Goal: Transaction & Acquisition: Obtain resource

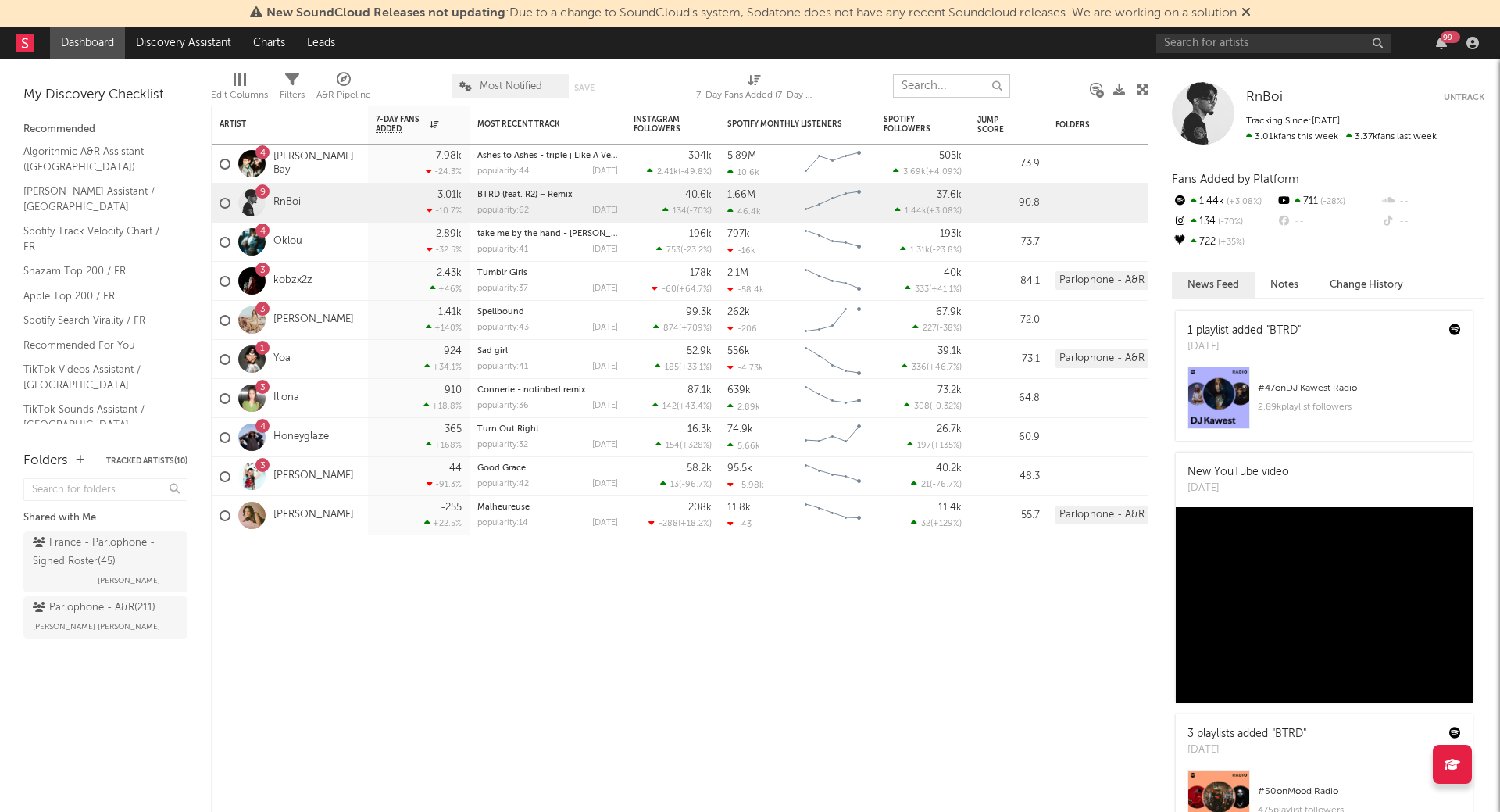
click at [941, 87] on input "text" at bounding box center [952, 85] width 117 height 23
click at [1233, 45] on input "text" at bounding box center [1273, 43] width 235 height 20
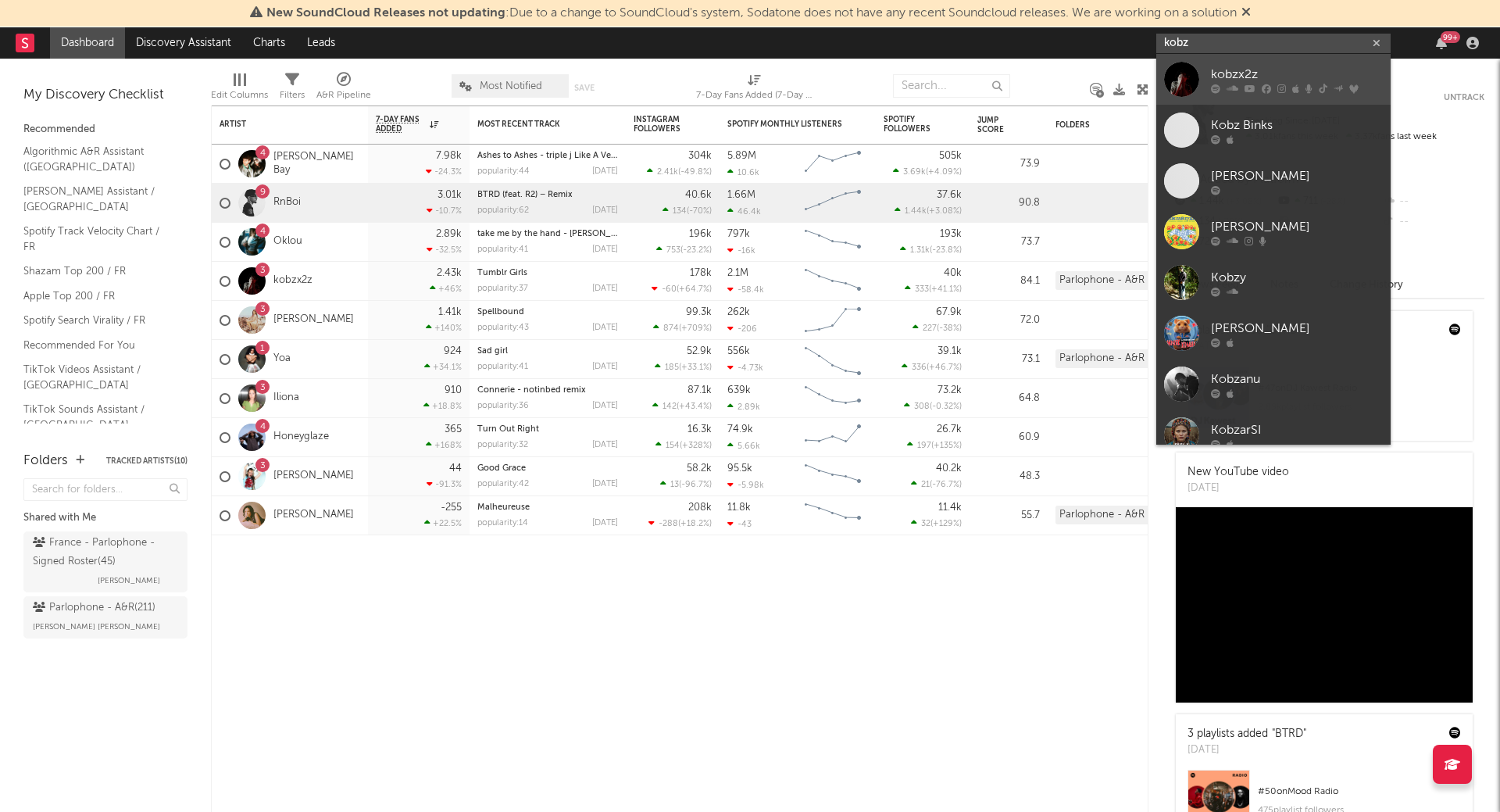
type input "kobz"
click at [1208, 80] on link "kobzx2z" at bounding box center [1273, 79] width 235 height 51
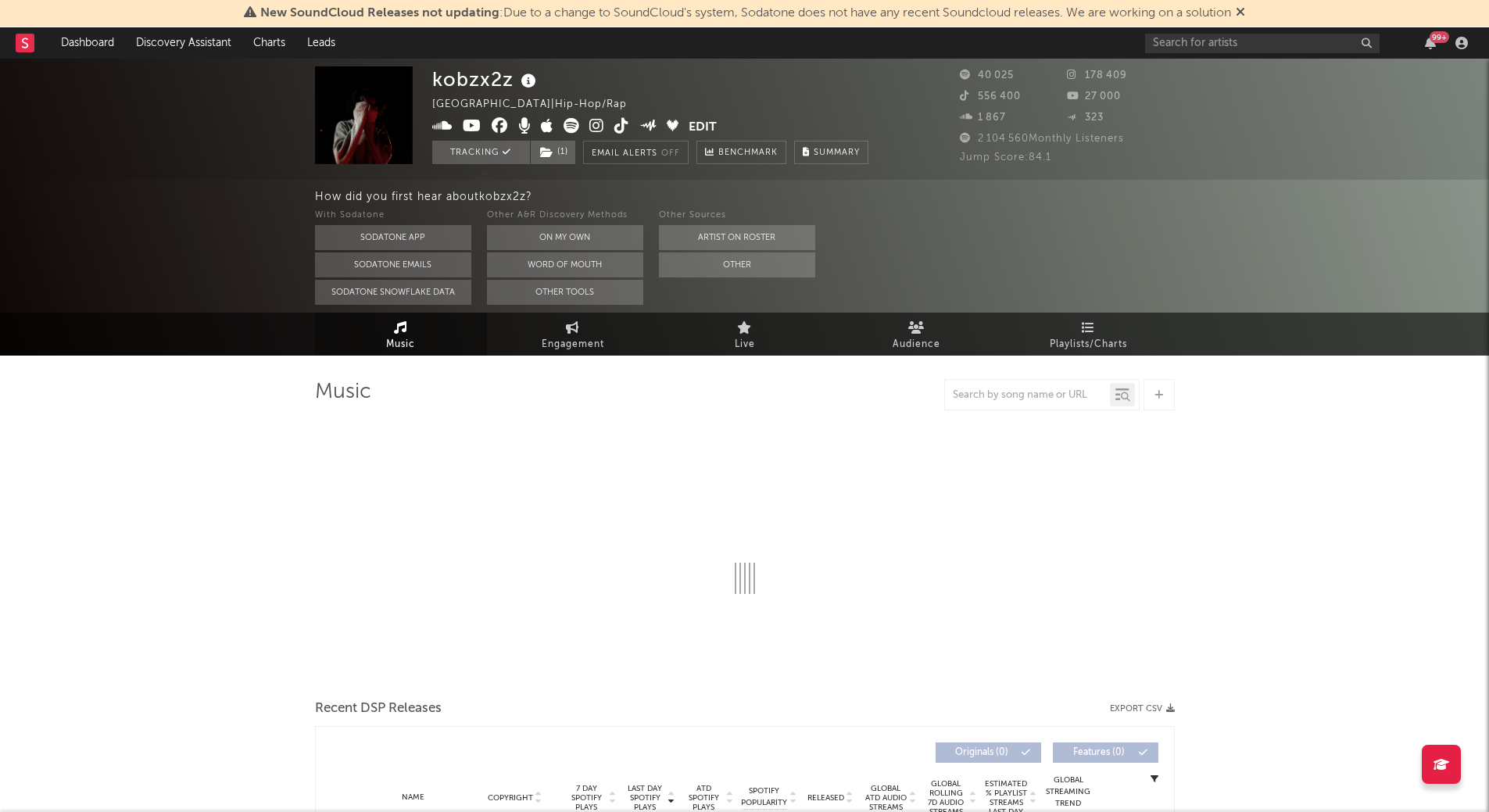
select select "6m"
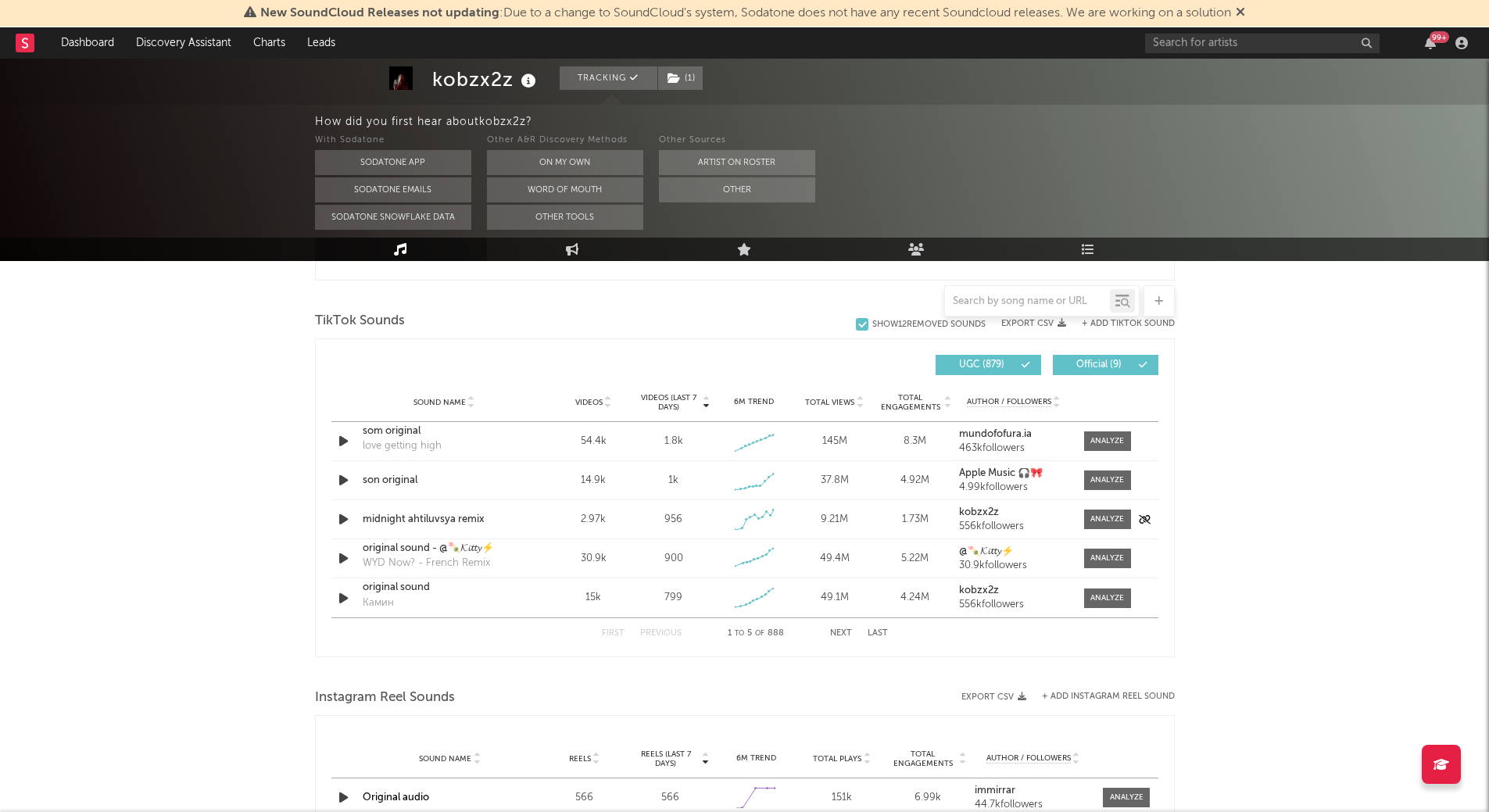
scroll to position [1023, 0]
click at [448, 394] on div "Sound Name" at bounding box center [444, 400] width 163 height 12
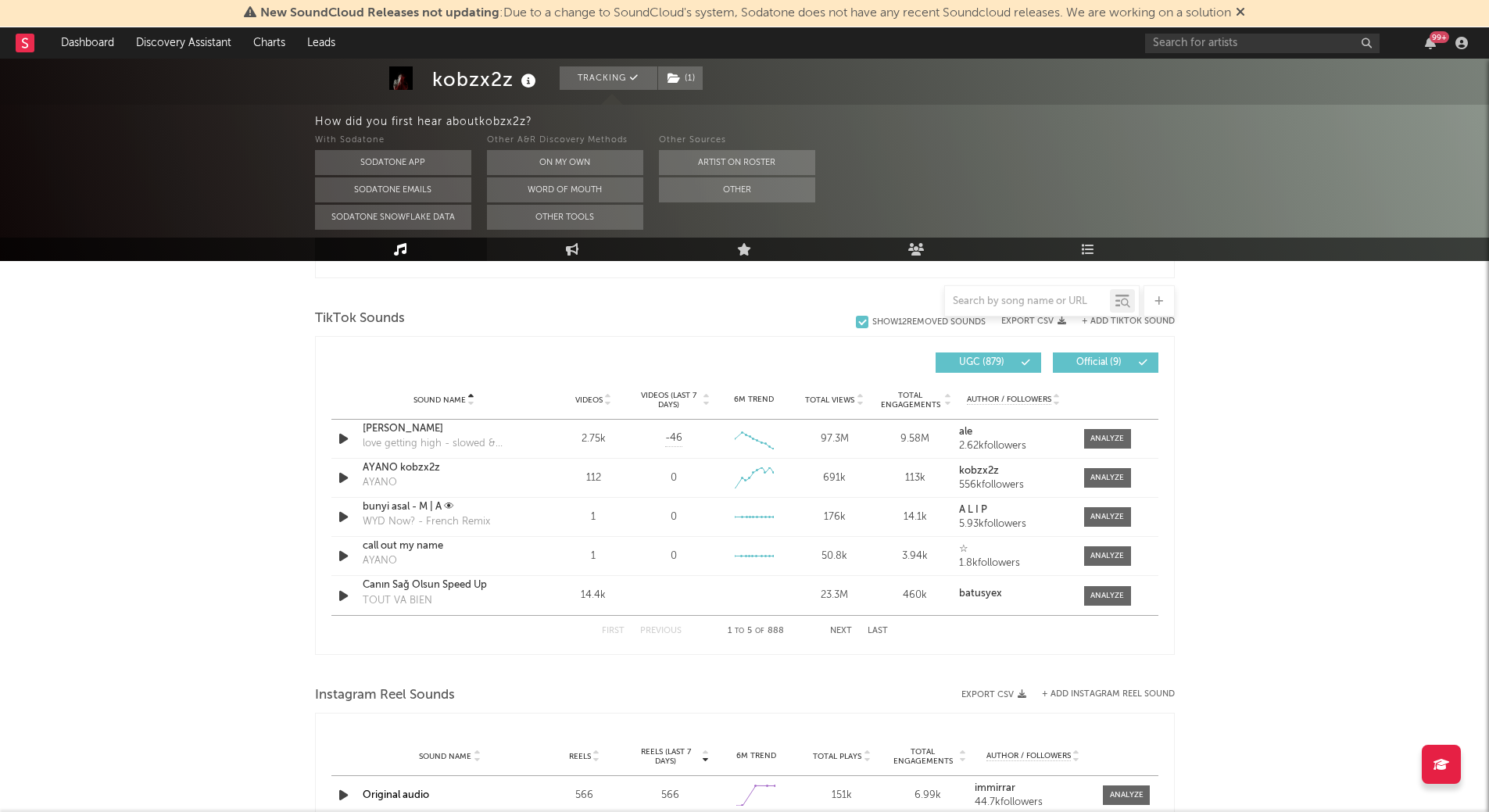
click at [470, 395] on icon at bounding box center [471, 396] width 8 height 6
click at [473, 404] on icon at bounding box center [471, 402] width 8 height 6
click at [1101, 367] on span "Official ( 9 )" at bounding box center [1099, 362] width 72 height 9
click at [1124, 360] on span "Official ( 9 )" at bounding box center [1099, 362] width 72 height 9
click at [1124, 365] on span "Official ( 9 )" at bounding box center [1099, 362] width 72 height 9
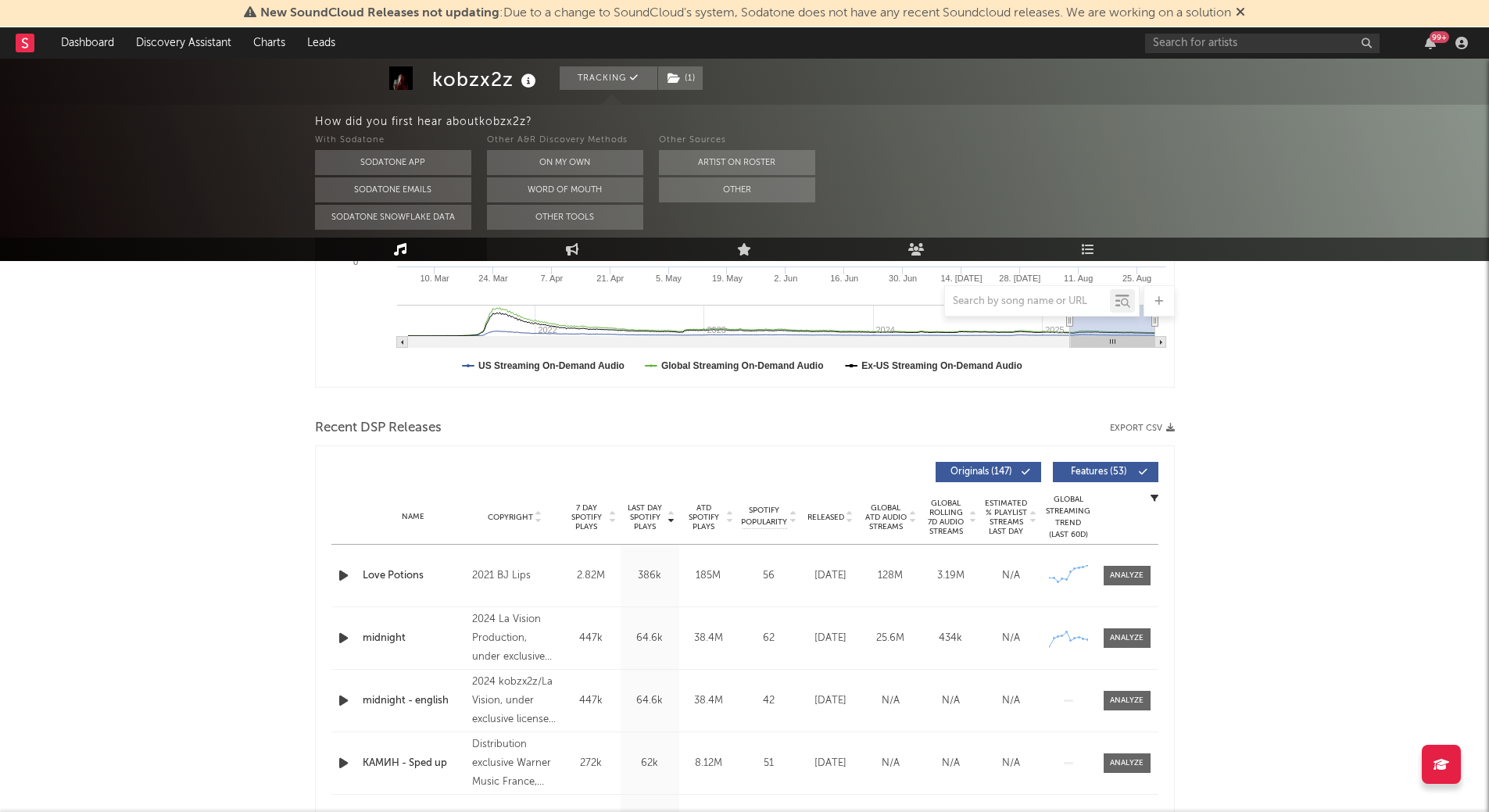
scroll to position [0, 0]
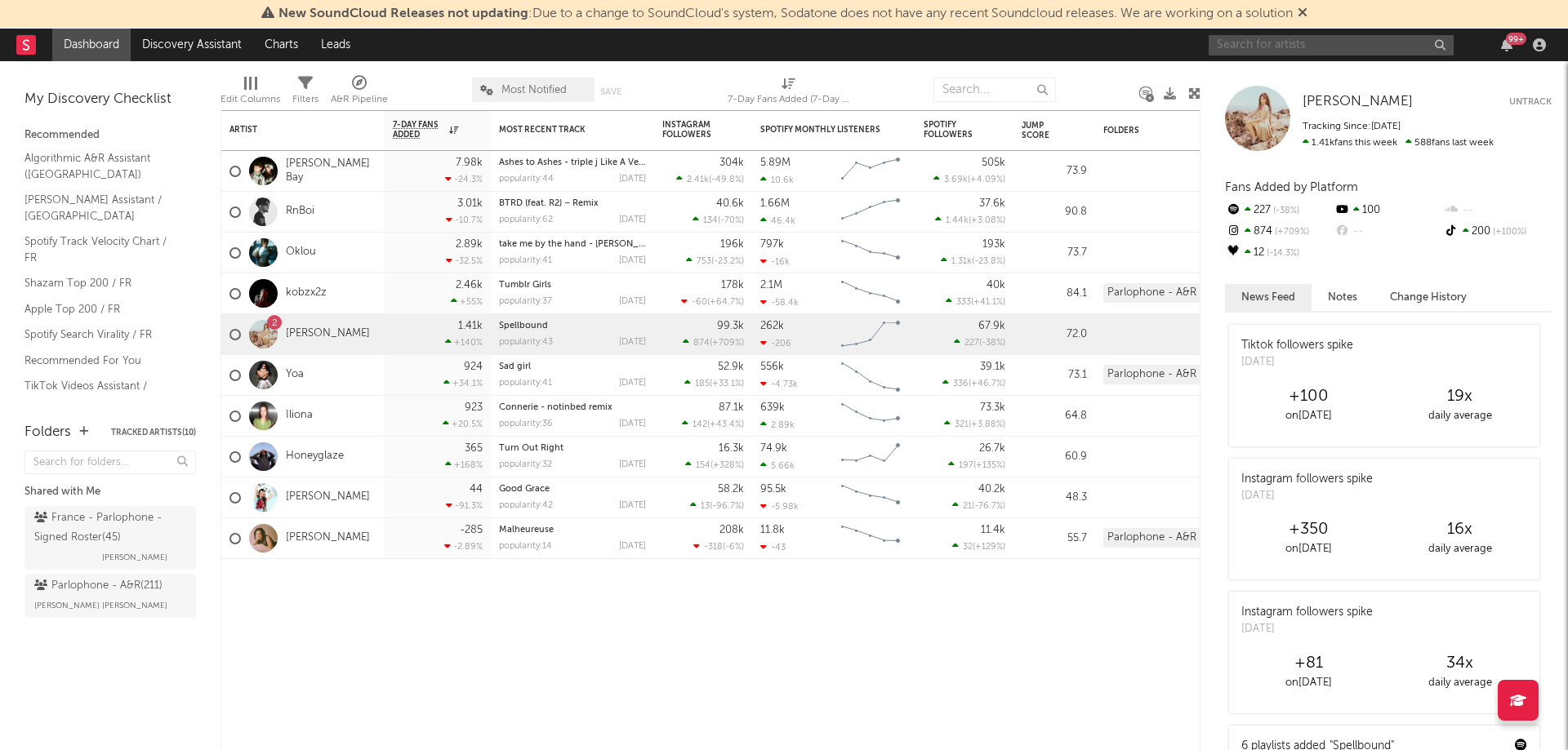
click at [1280, 46] on input "text" at bounding box center [1331, 45] width 245 height 21
click at [1284, 49] on input "kobz" at bounding box center [1331, 45] width 245 height 21
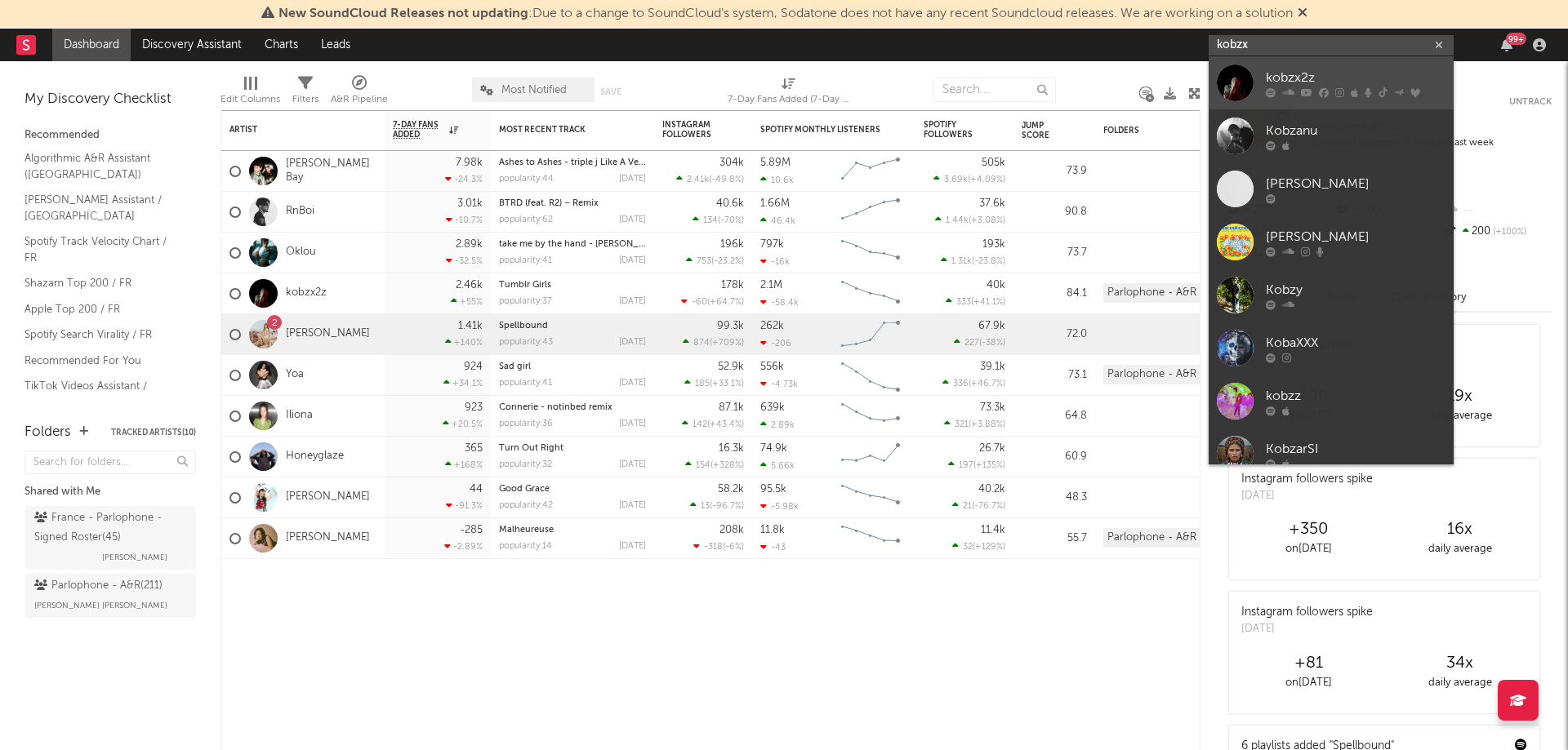
type input "kobzx"
click at [1337, 67] on link "kobzx2z" at bounding box center [1331, 83] width 245 height 53
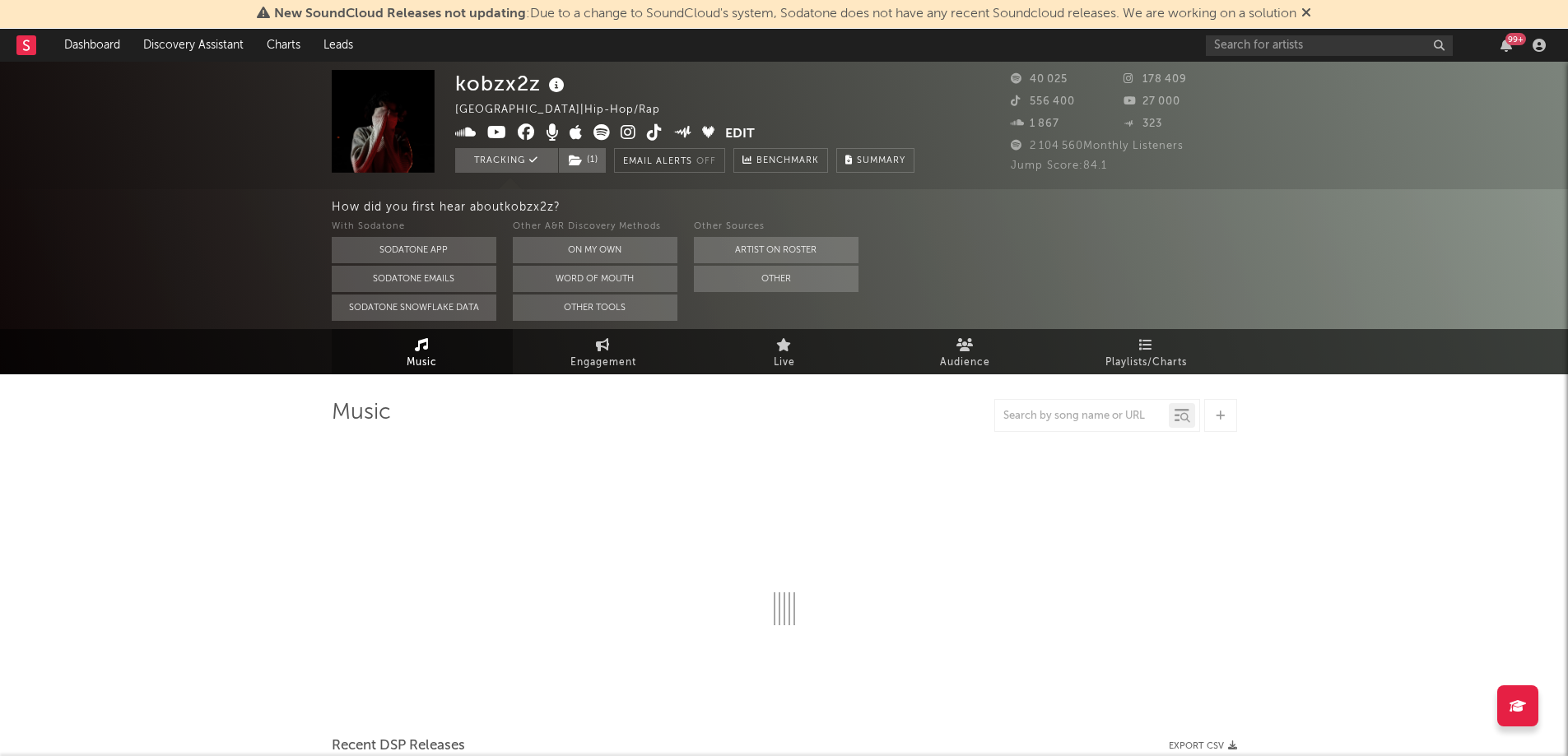
select select "6m"
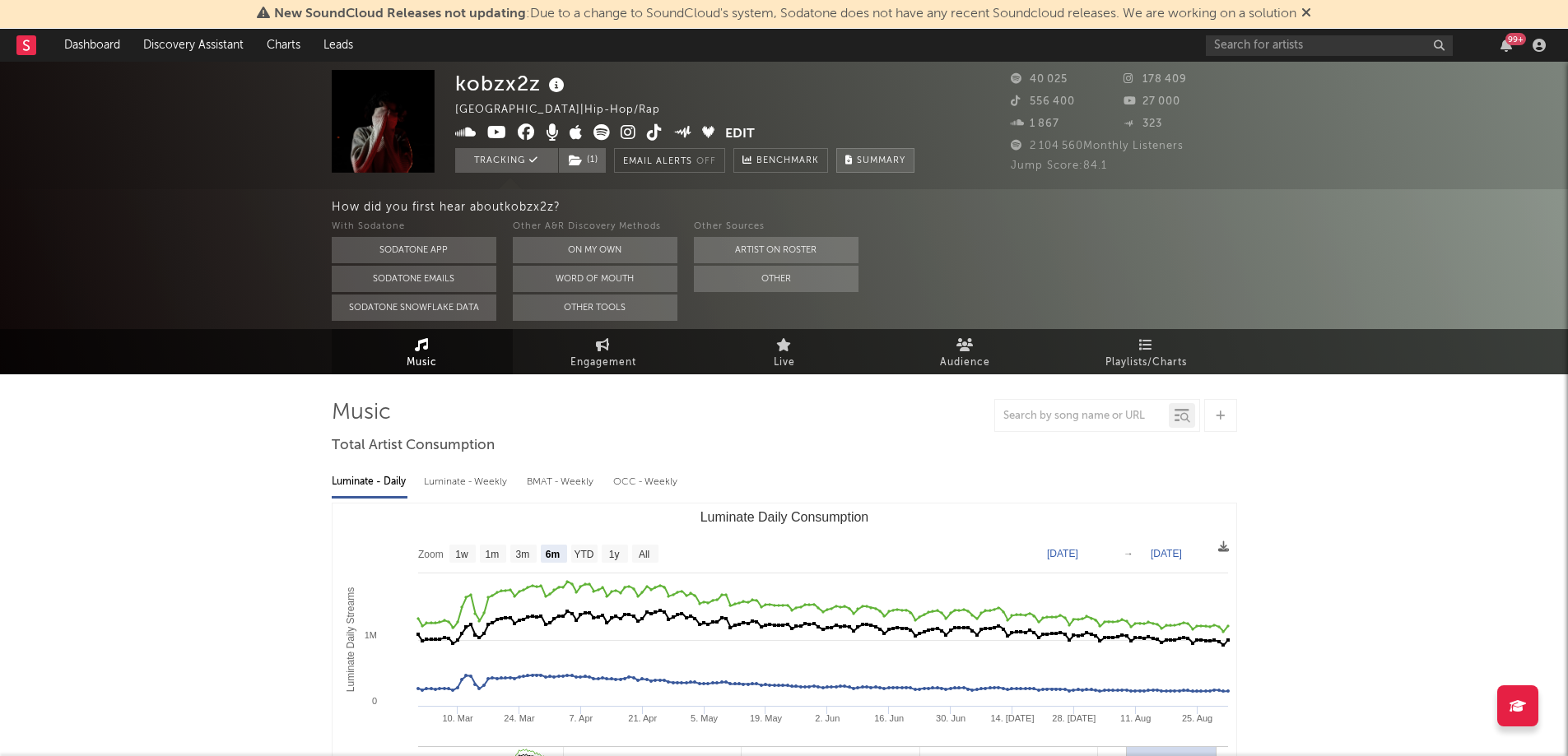
click at [879, 160] on span "Summary" at bounding box center [881, 161] width 49 height 9
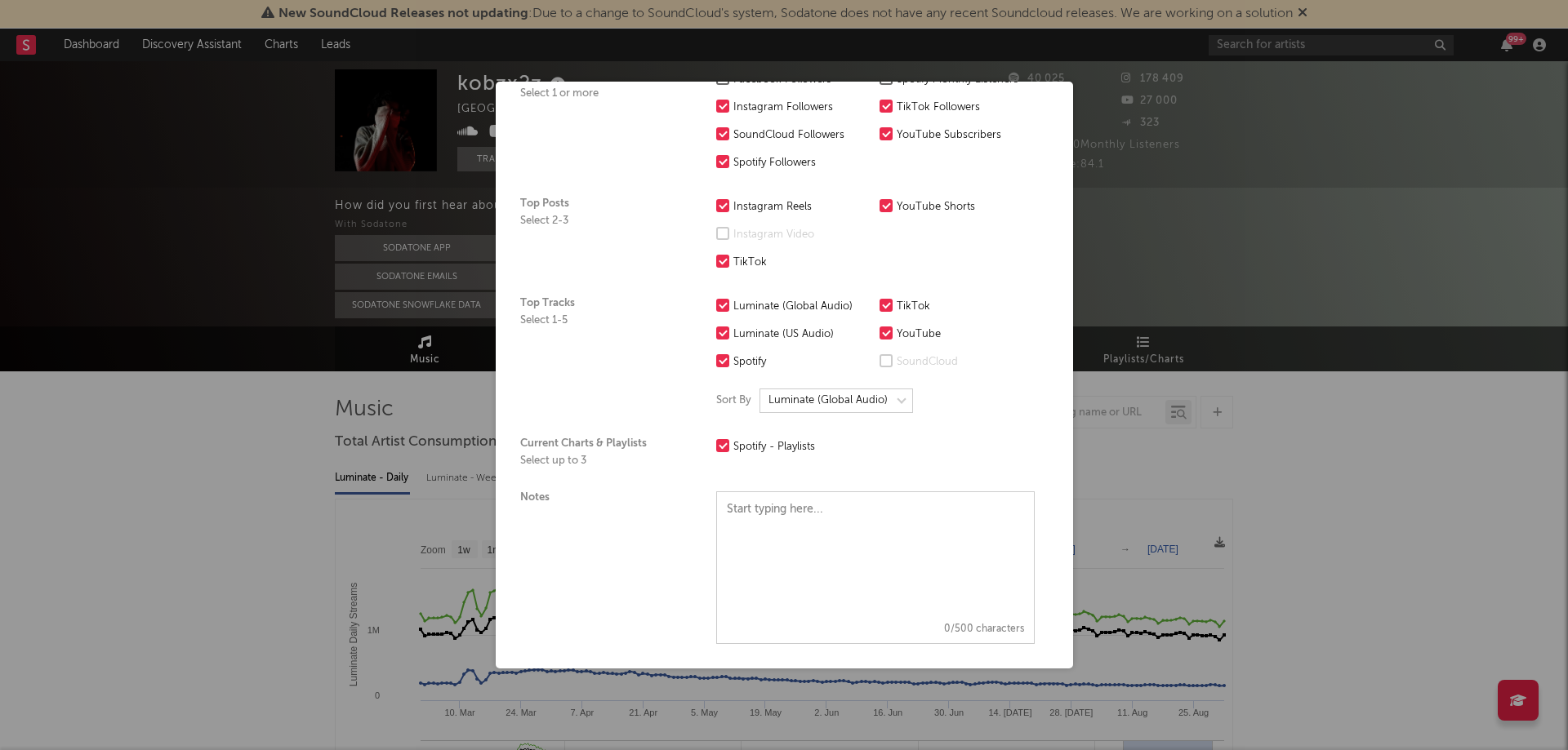
scroll to position [301, 0]
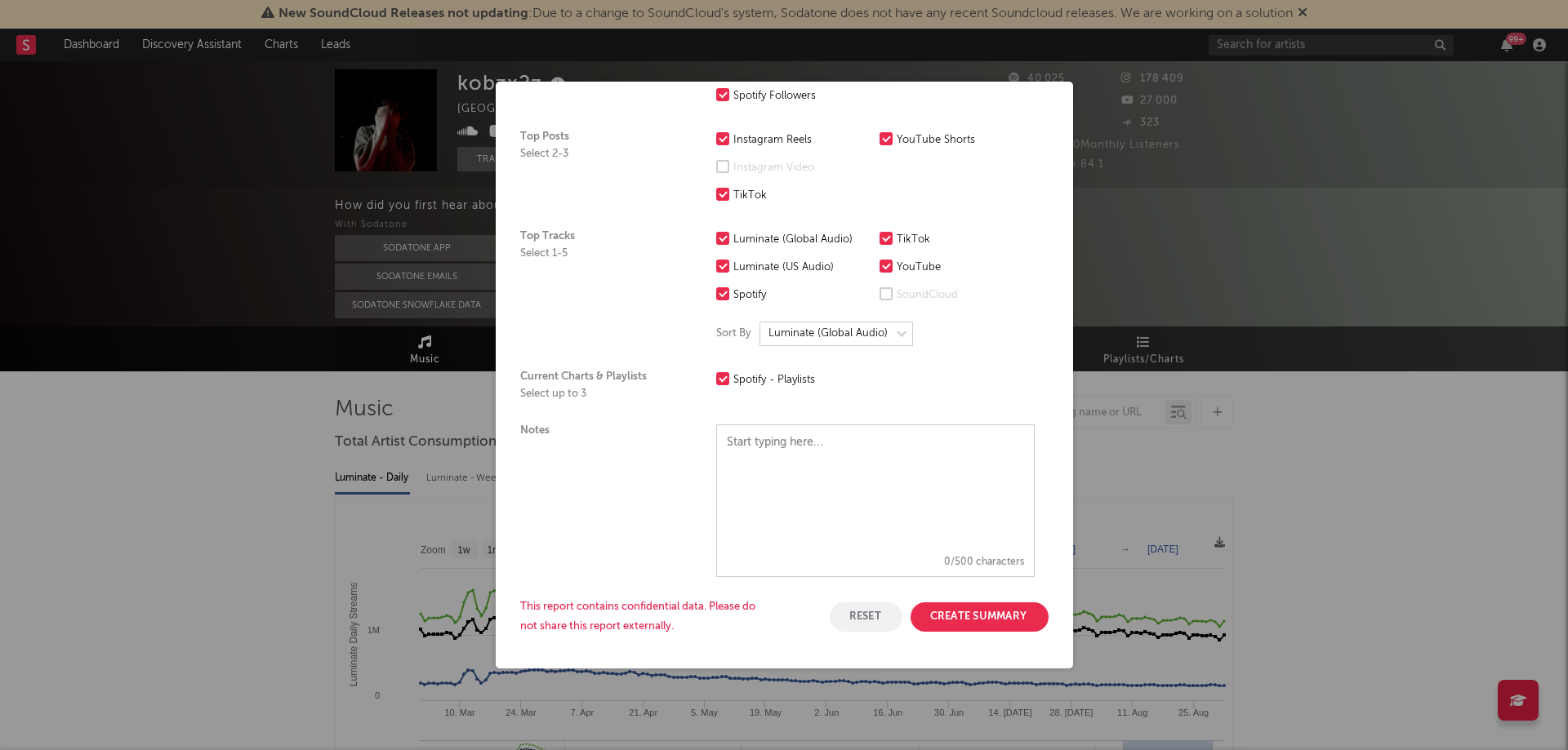
click at [961, 614] on button "Create Summary" at bounding box center [980, 617] width 138 height 30
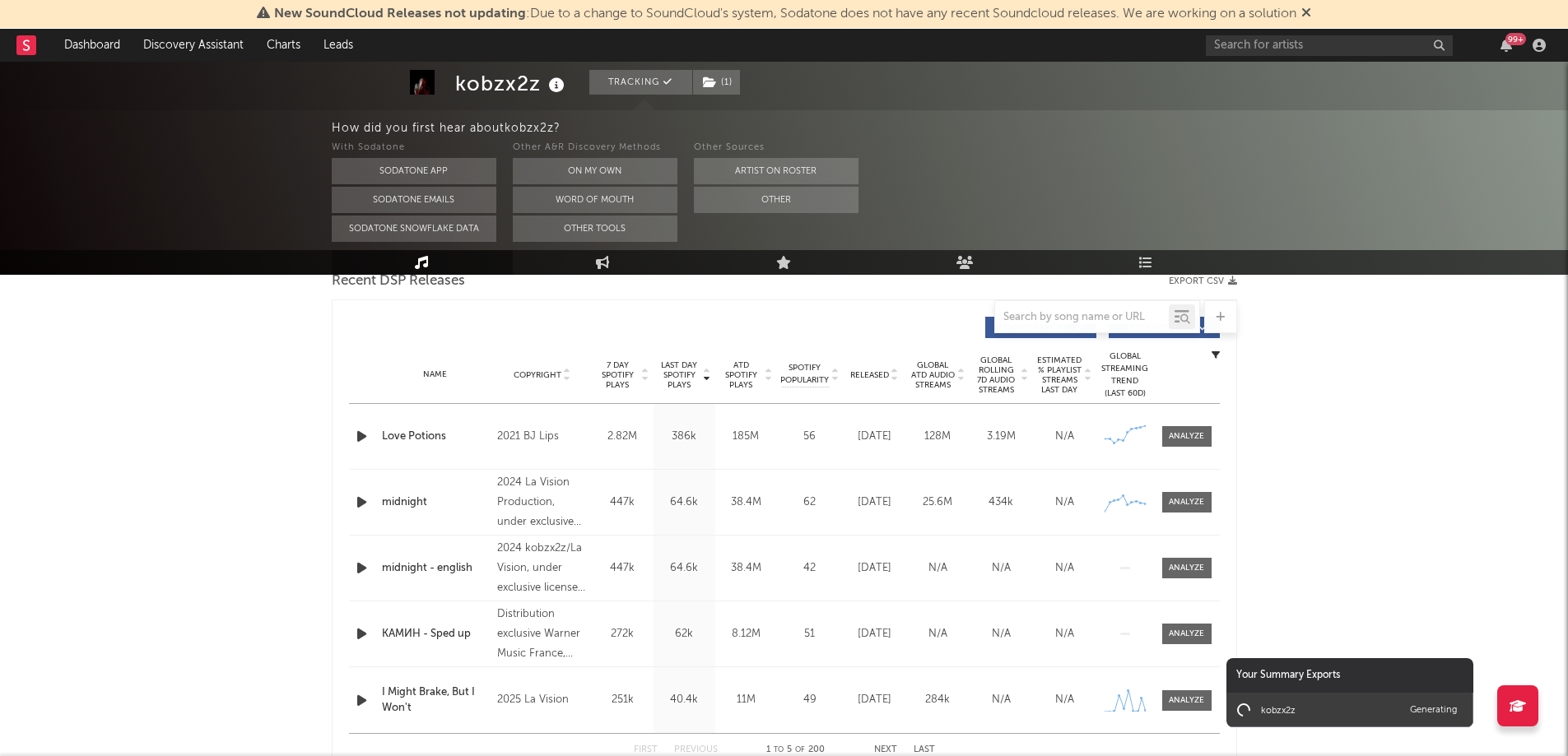
scroll to position [594, 0]
click at [358, 436] on icon "button" at bounding box center [361, 437] width 17 height 21
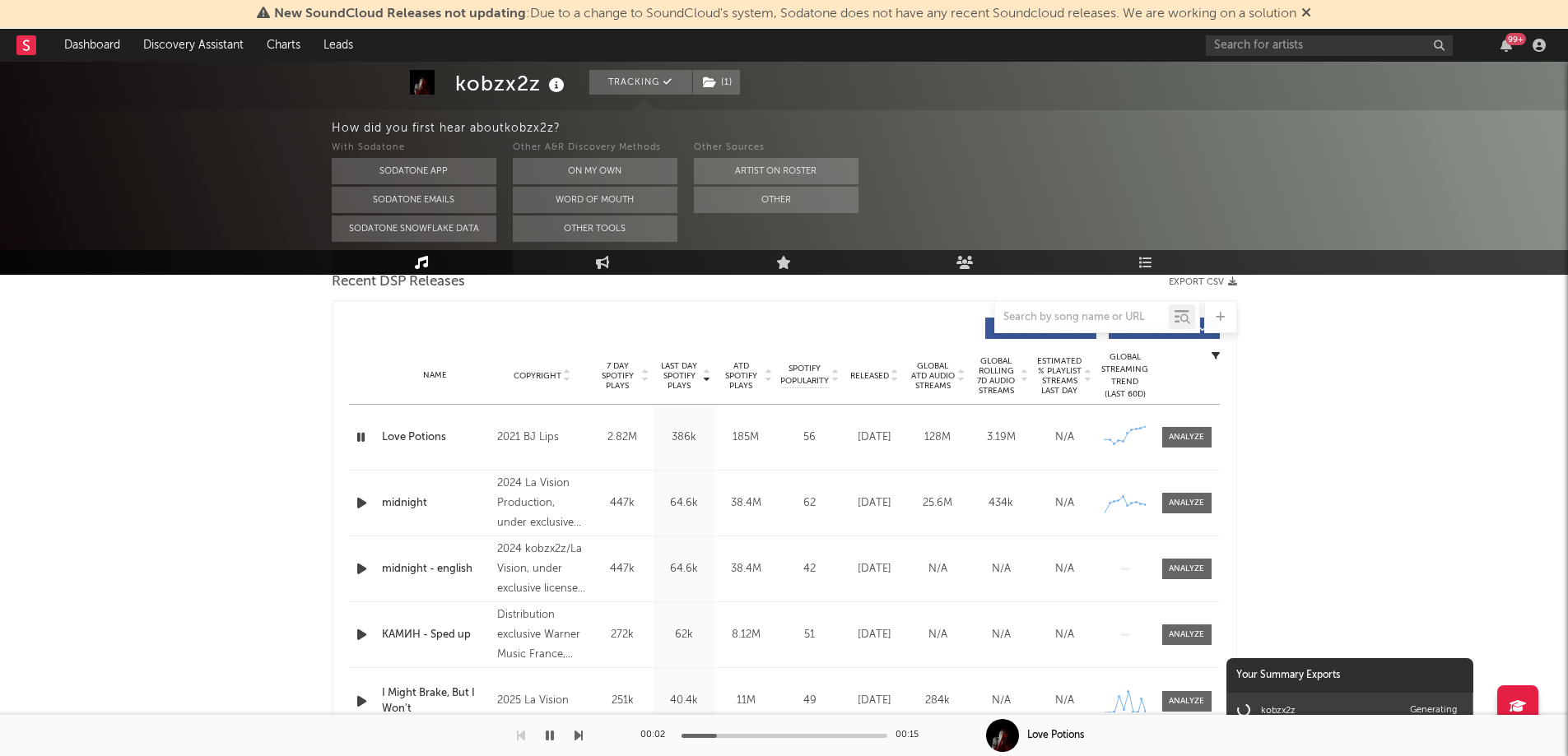
click at [358, 436] on icon "button" at bounding box center [360, 437] width 15 height 21
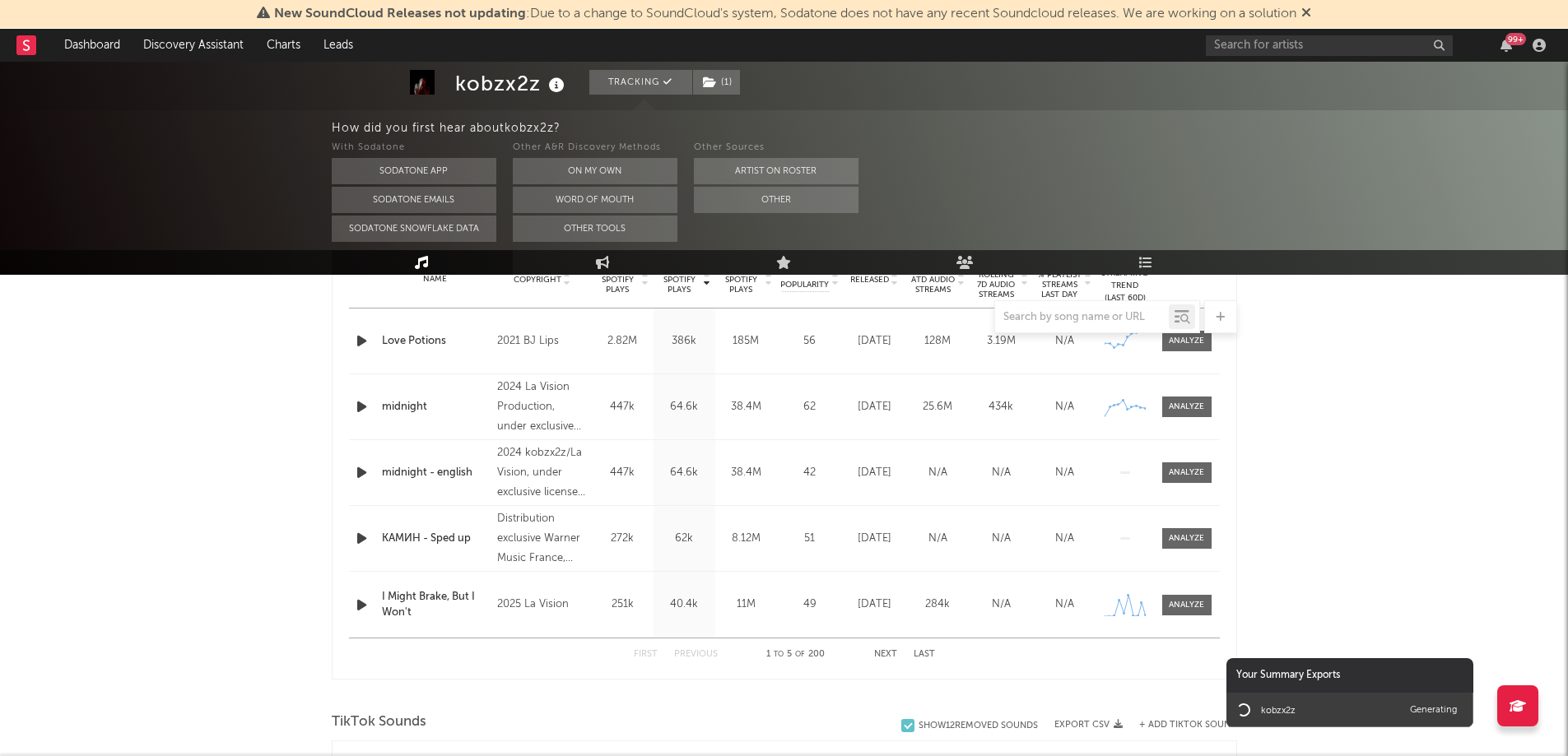
scroll to position [701, 0]
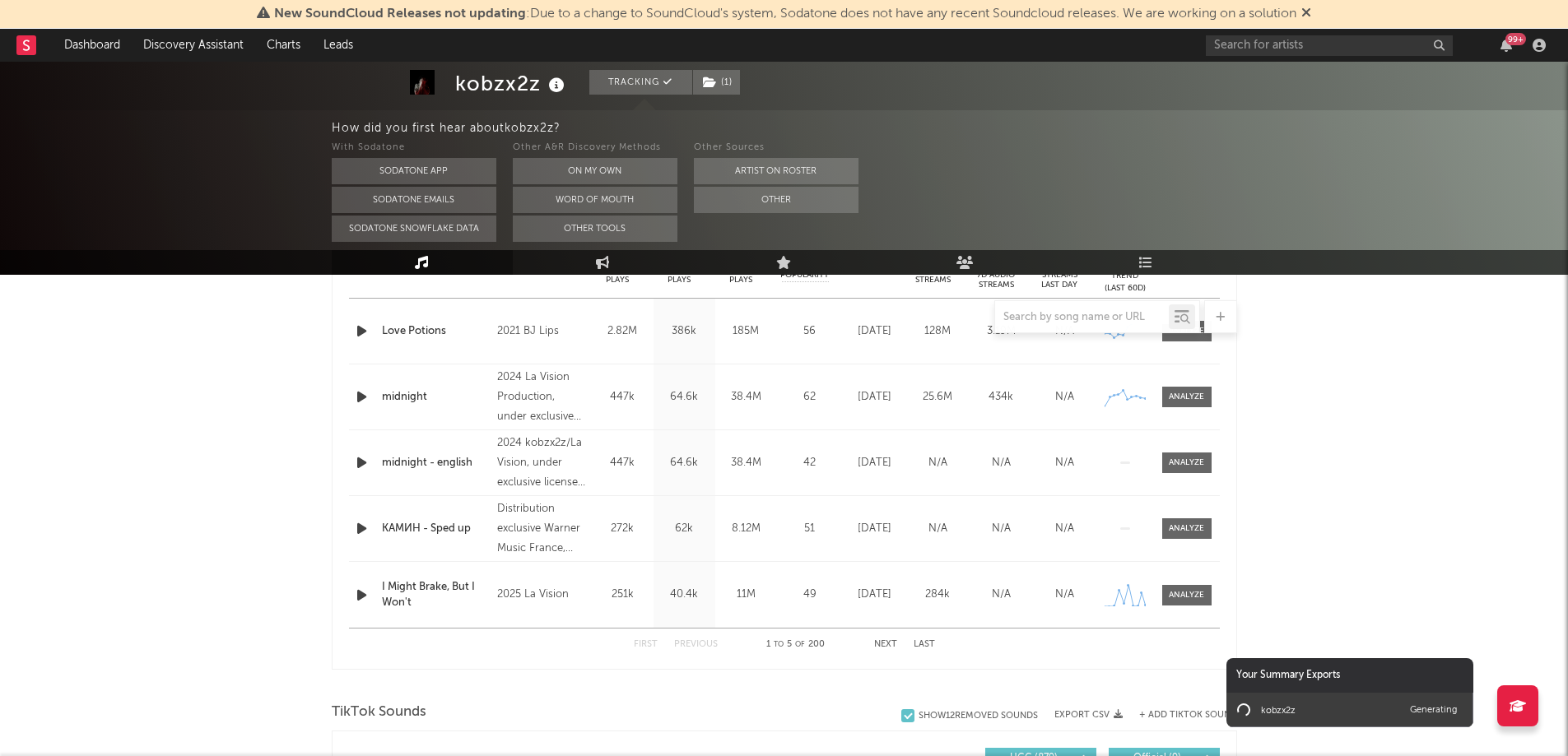
click at [783, 391] on div "62" at bounding box center [810, 397] width 58 height 16
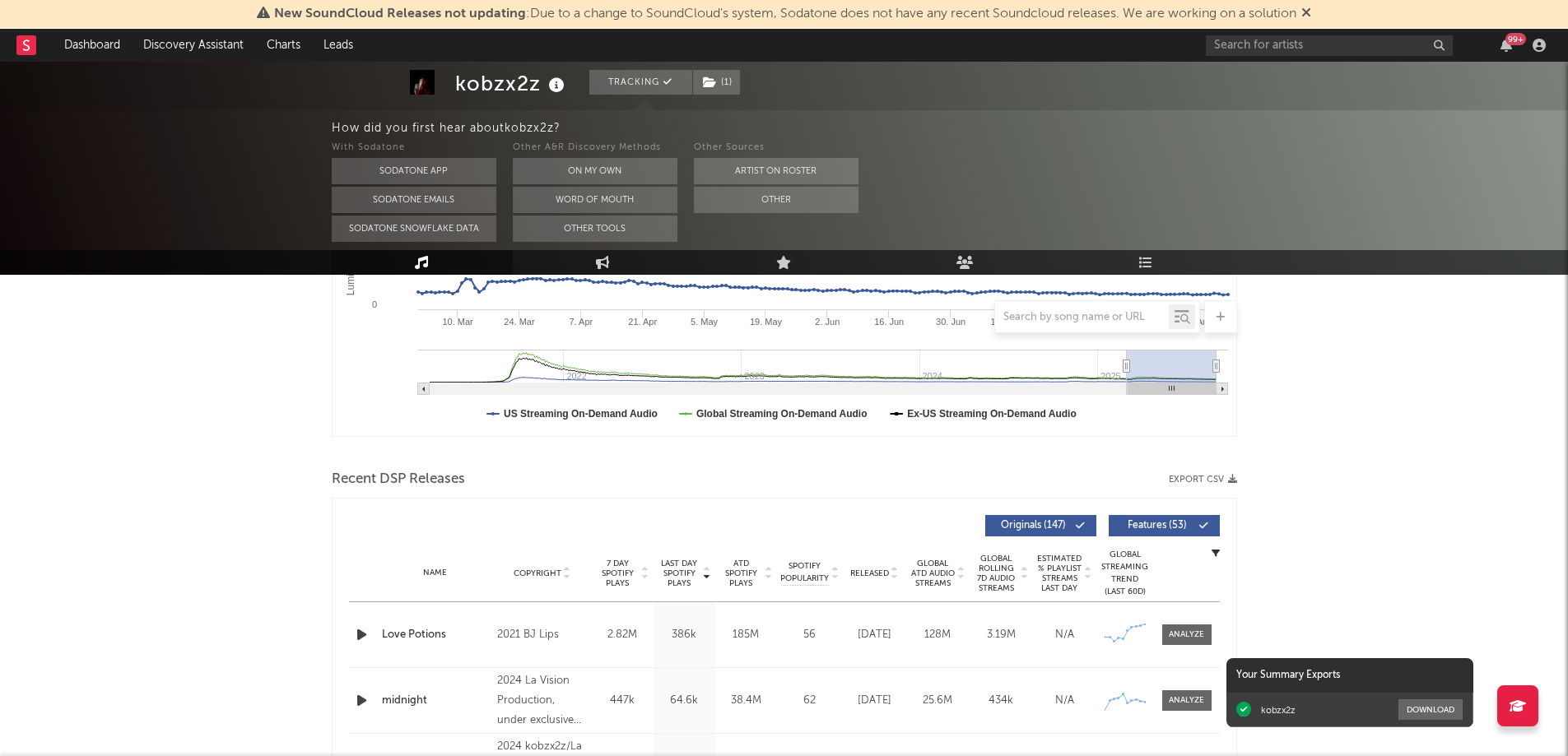
scroll to position [397, 0]
click at [1434, 702] on button "Download" at bounding box center [1430, 710] width 64 height 21
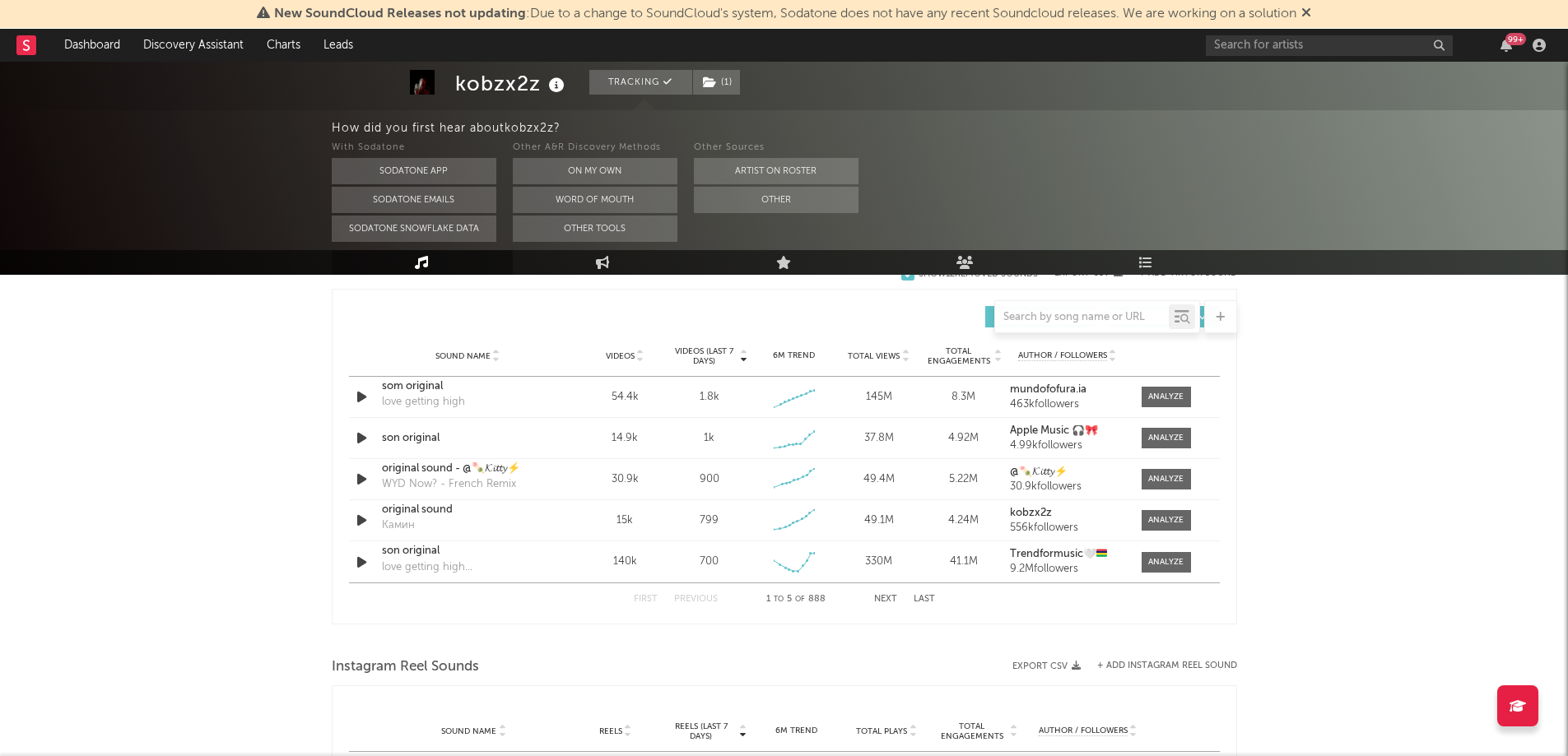
scroll to position [1142, 0]
